Goal: Transaction & Acquisition: Purchase product/service

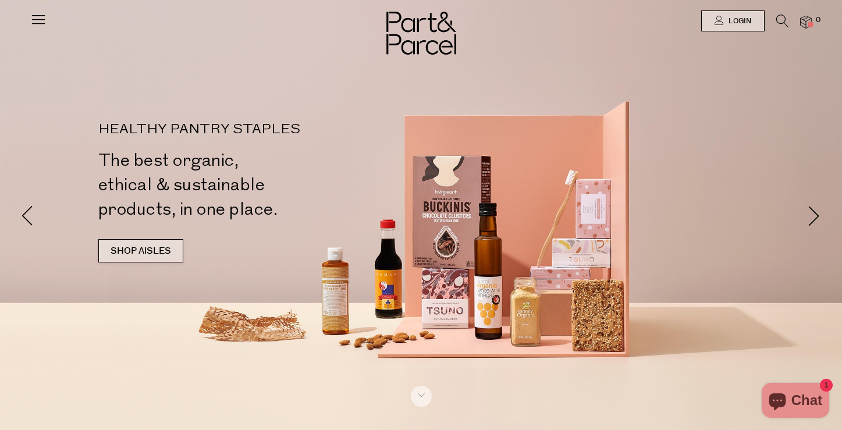
click at [160, 252] on link "SHOP AISLES" at bounding box center [140, 250] width 85 height 23
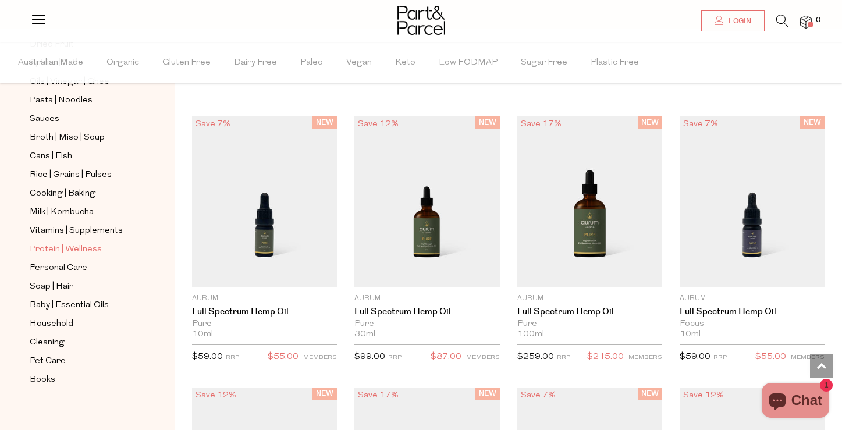
scroll to position [390, 0]
click at [60, 250] on span "Protein | Wellness" at bounding box center [66, 251] width 72 height 14
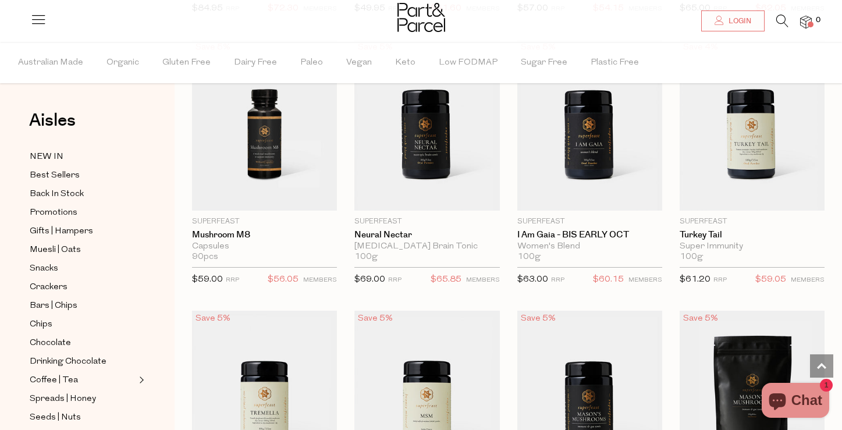
scroll to position [2190, 0]
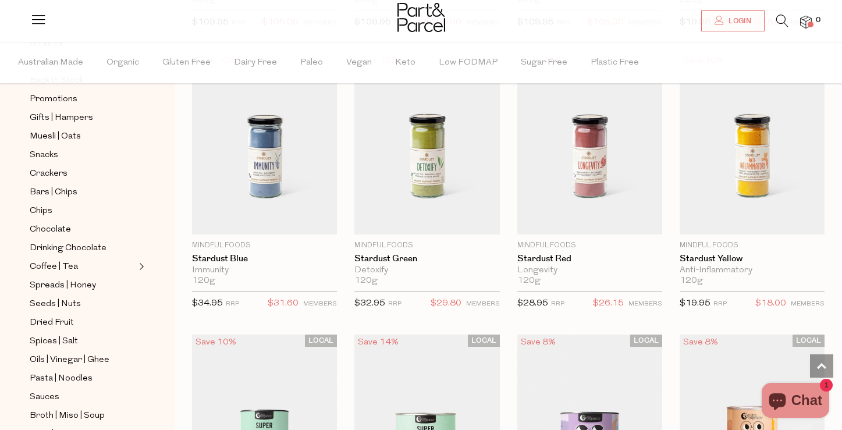
scroll to position [139, 0]
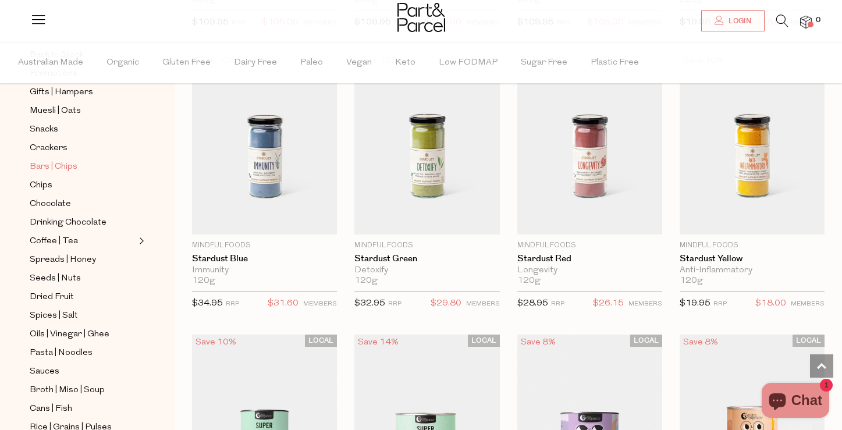
click at [51, 169] on span "Bars | Chips" at bounding box center [54, 167] width 48 height 14
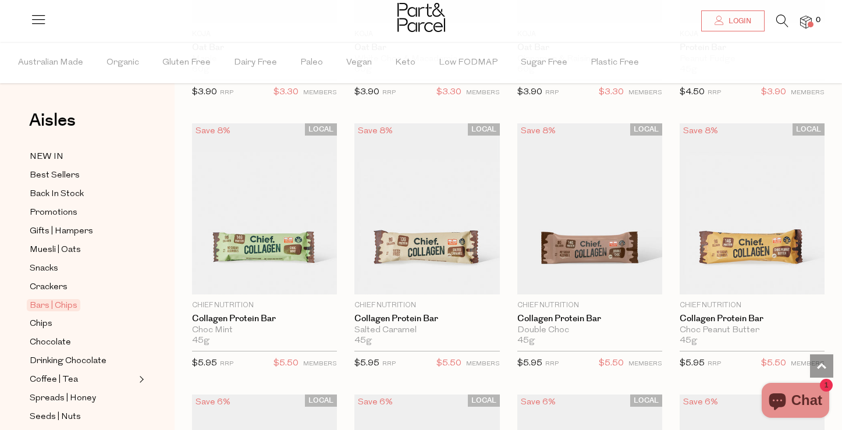
scroll to position [855, 0]
